Goal: Task Accomplishment & Management: Use online tool/utility

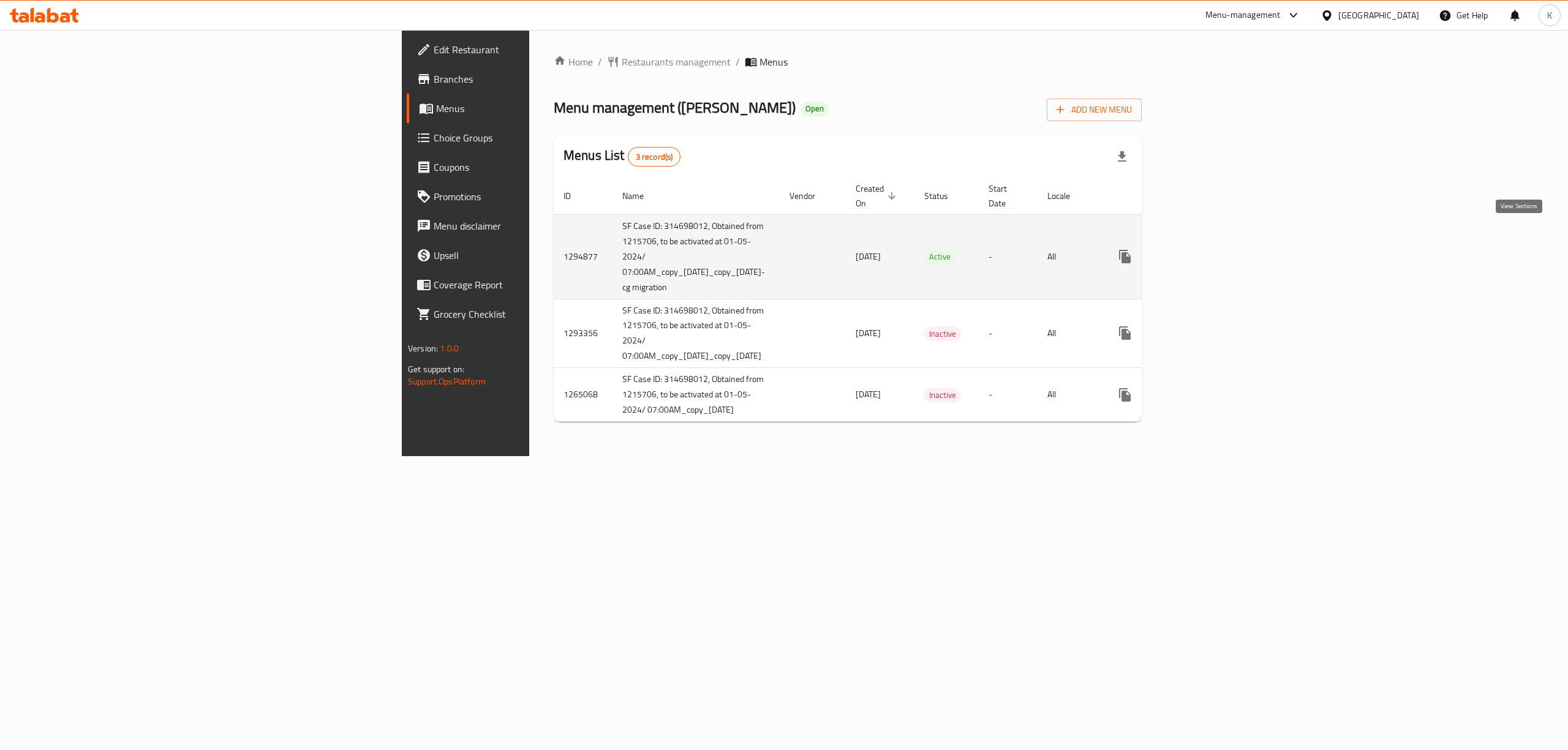
click at [1219, 251] on icon "enhanced table" at bounding box center [1213, 256] width 11 height 11
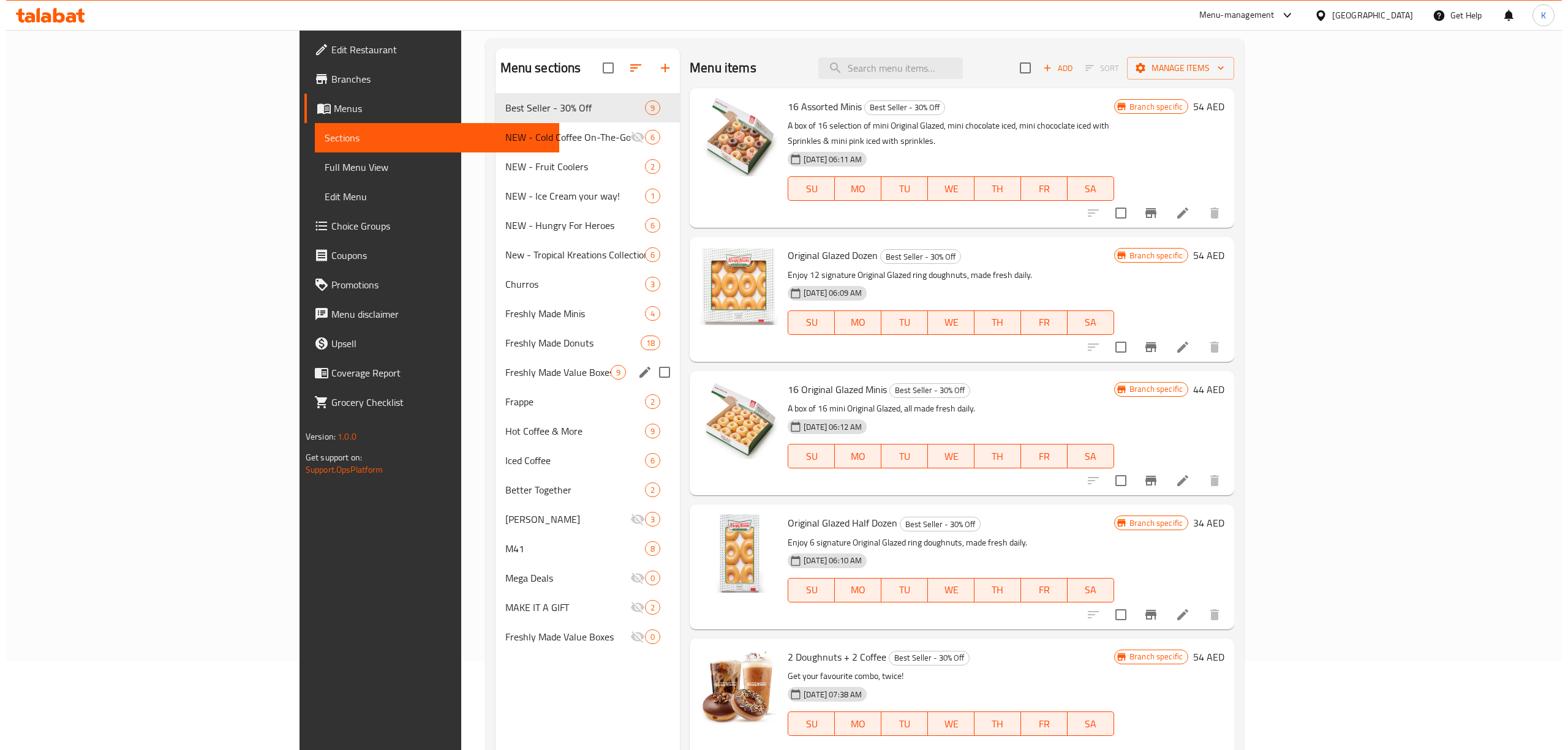
scroll to position [172, 0]
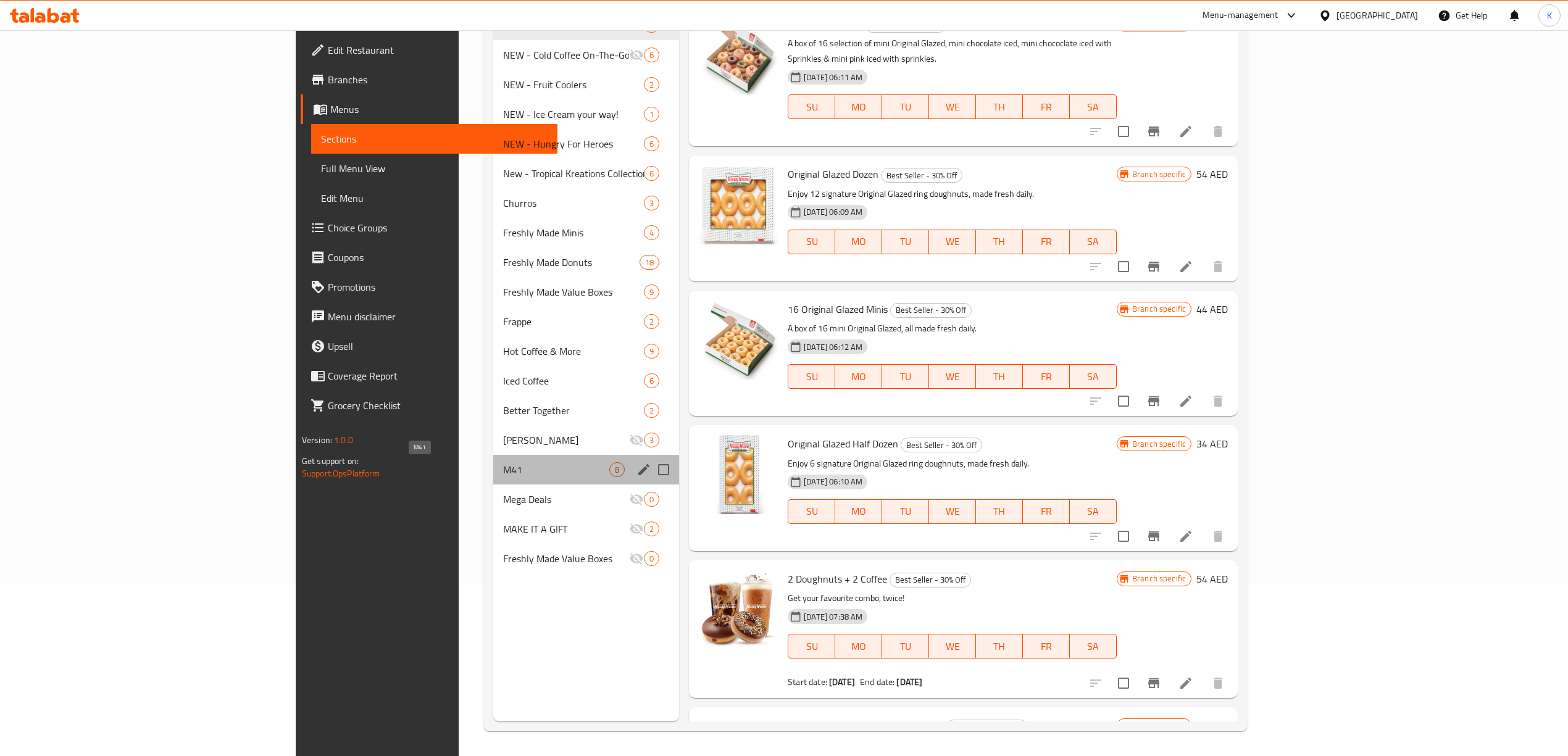
click at [503, 477] on span "M41" at bounding box center [556, 469] width 107 height 15
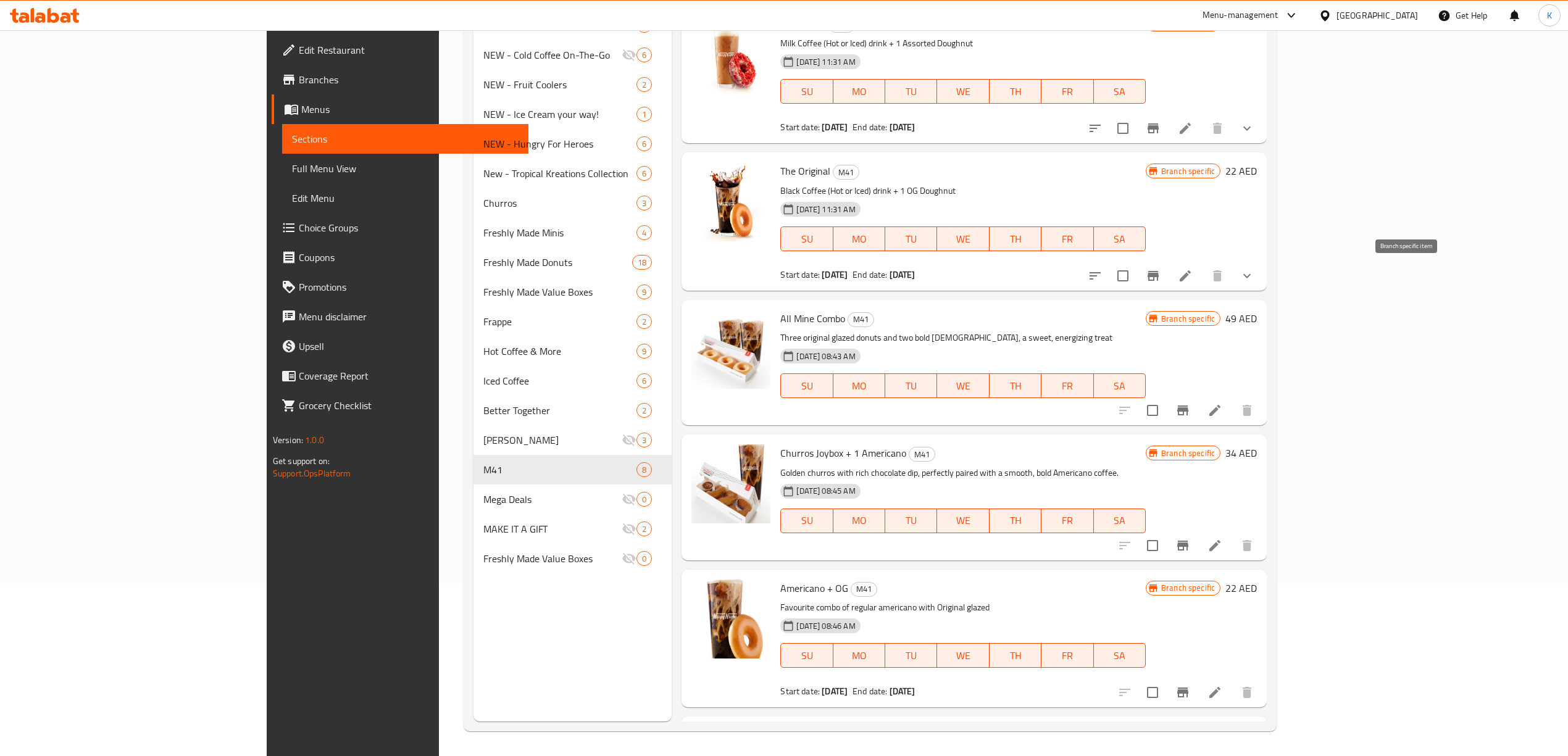
click at [1168, 273] on button "Branch-specific-item" at bounding box center [1153, 276] width 30 height 30
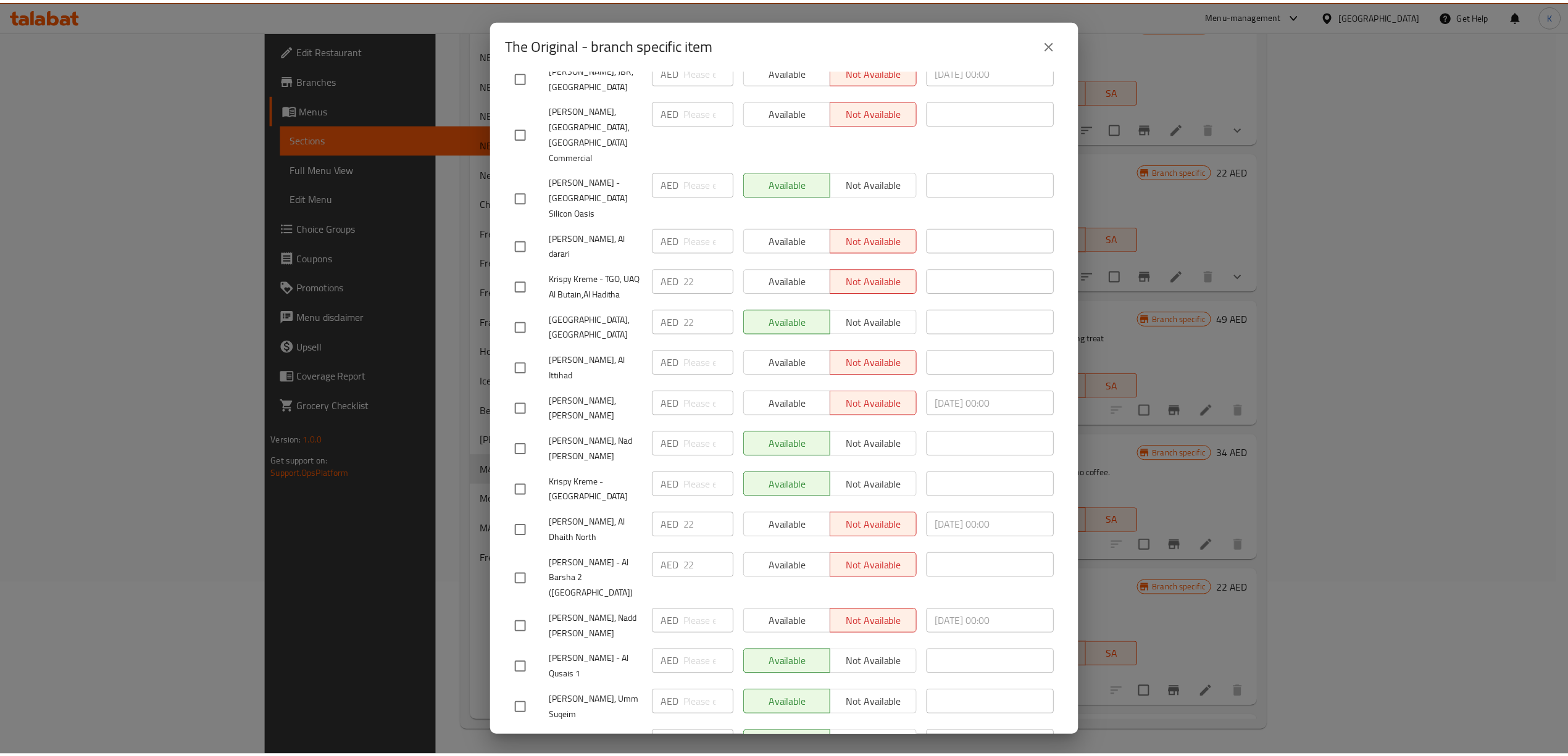
scroll to position [2998, 0]
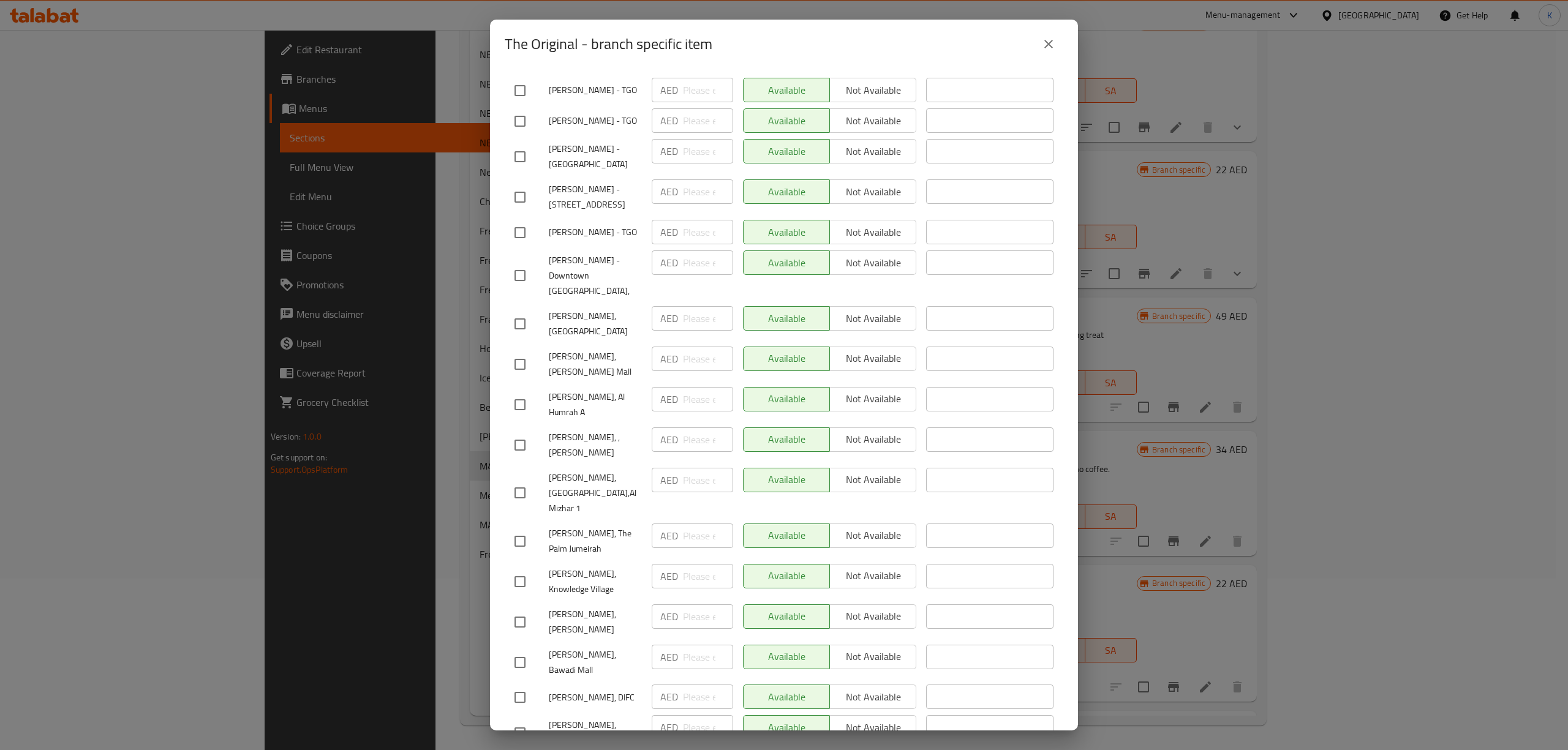
click at [1032, 40] on div "The Original - branch specific item" at bounding box center [784, 44] width 559 height 29
click at [1054, 48] on icon "close" at bounding box center [1049, 44] width 15 height 15
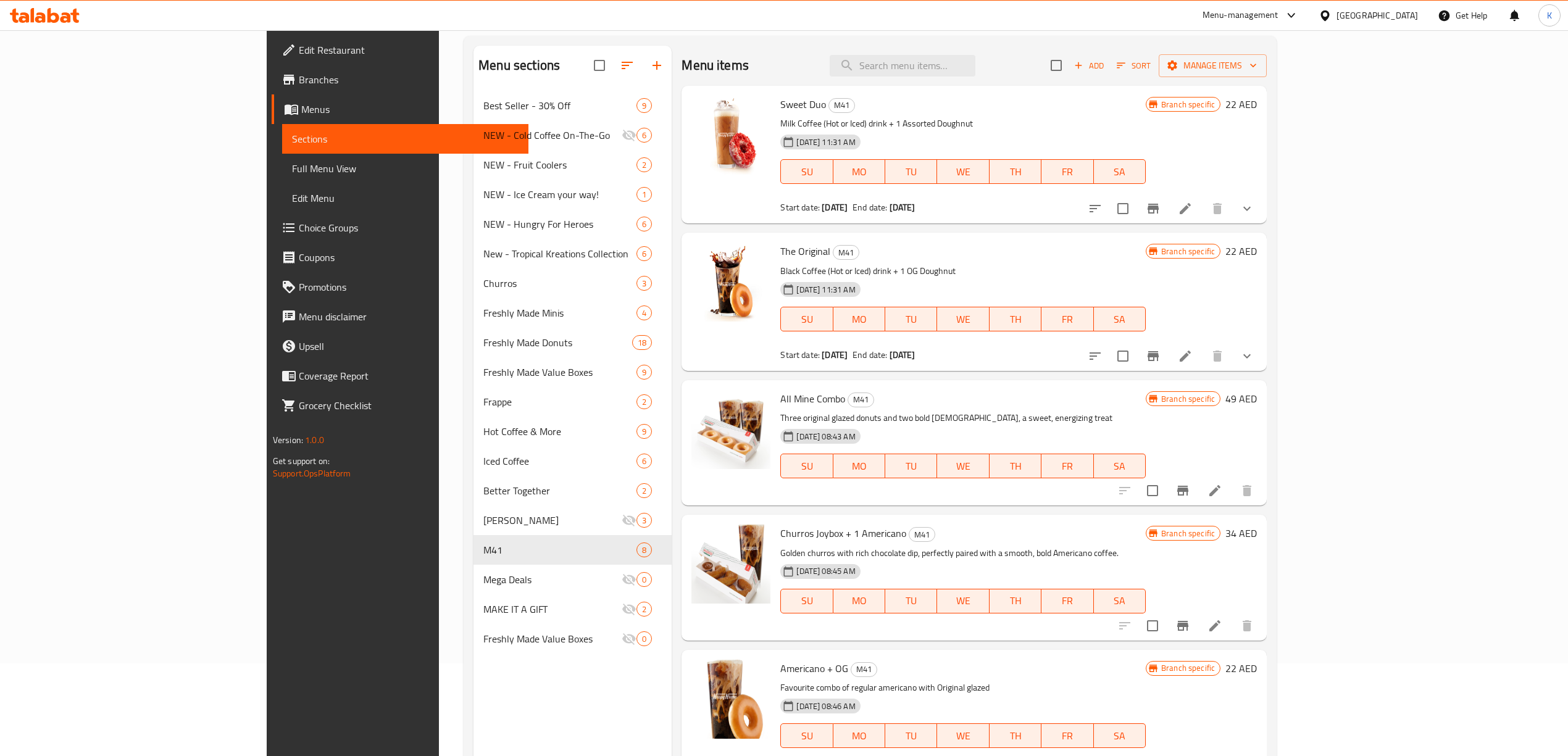
scroll to position [0, 0]
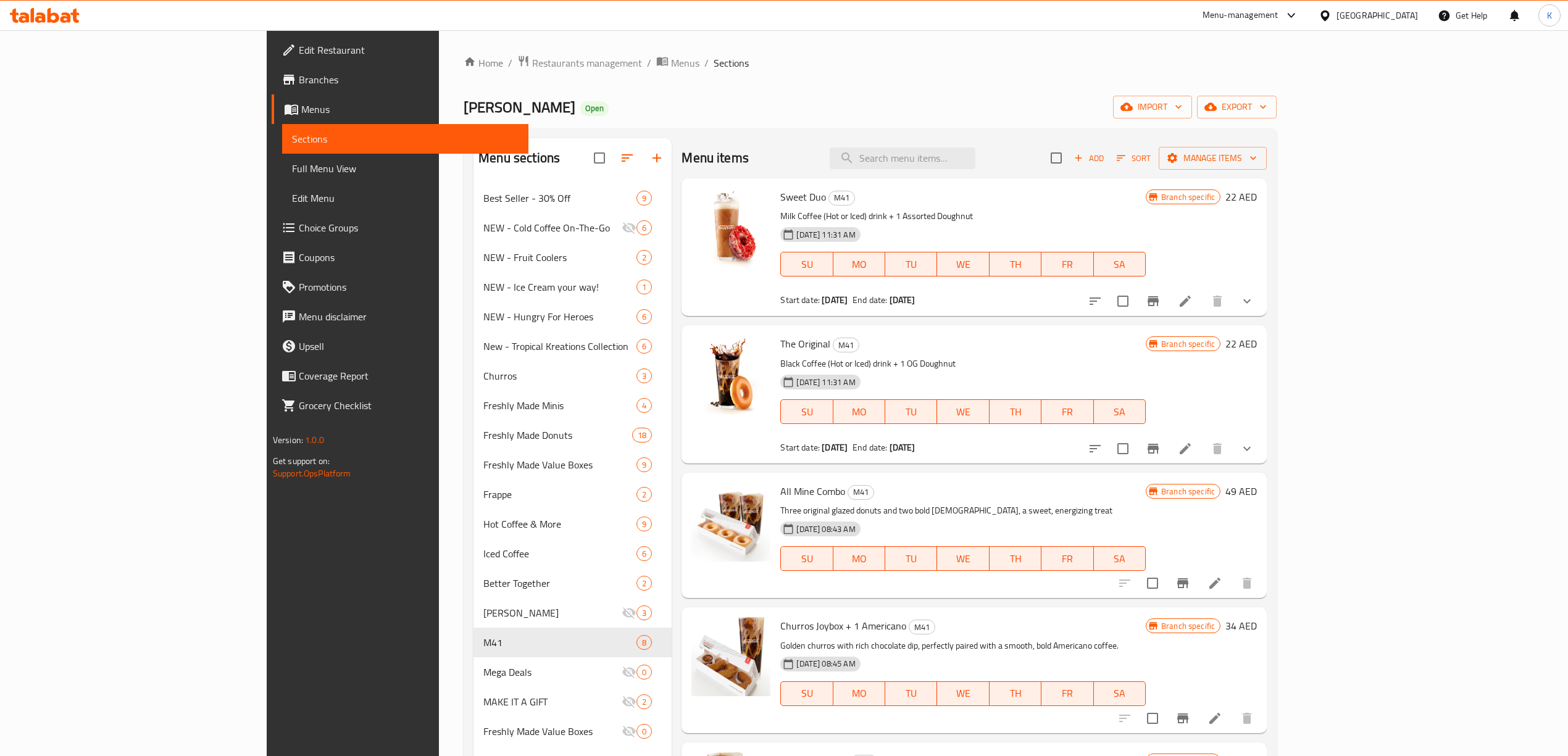
click at [1258, 13] on div "Menu-management" at bounding box center [1240, 16] width 76 height 15
click at [1156, 93] on div "Agent Campaigns Center" at bounding box center [1172, 83] width 113 height 28
